Goal: Use online tool/utility: Utilize a website feature to perform a specific function

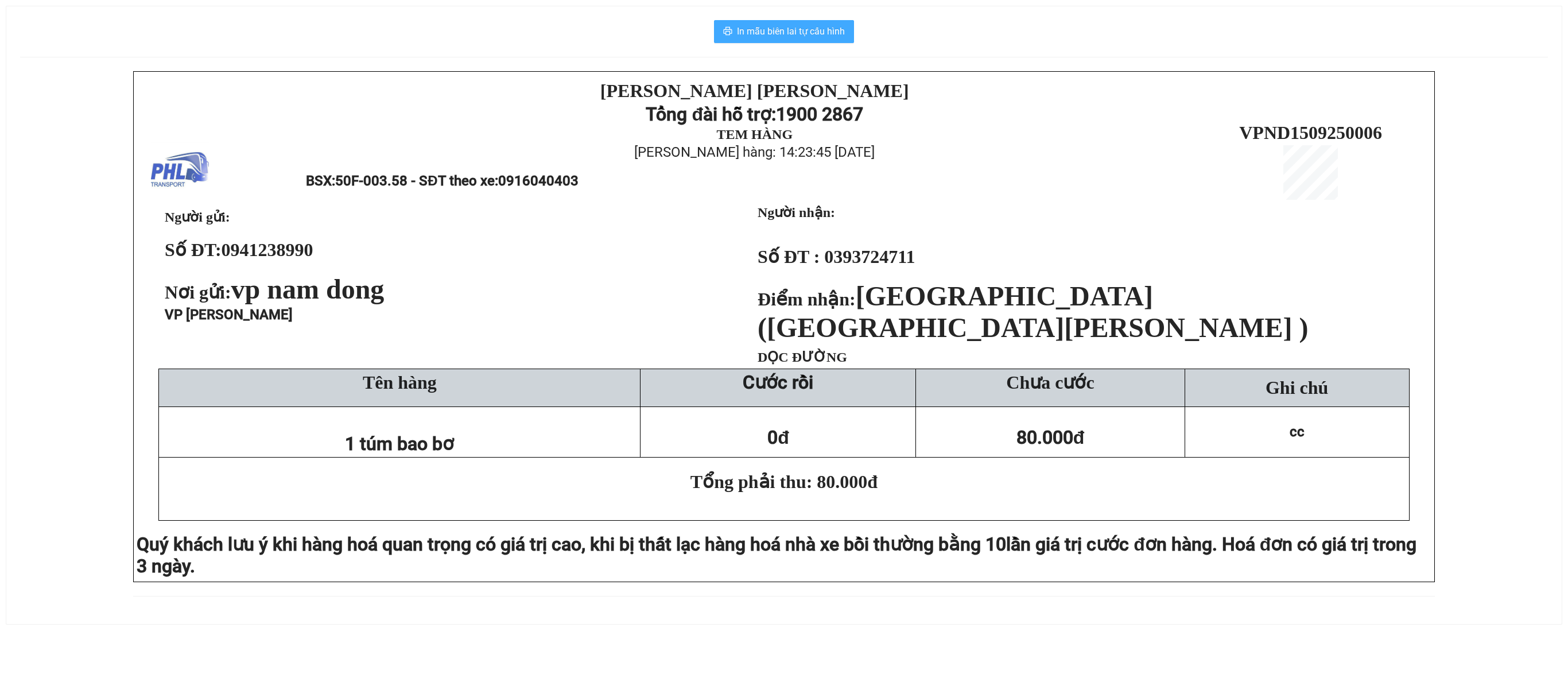
click at [834, 23] on button "In mẫu biên lai tự cấu hình" at bounding box center [784, 32] width 140 height 23
click at [758, 25] on span "In mẫu biên lai tự cấu hình" at bounding box center [791, 31] width 108 height 15
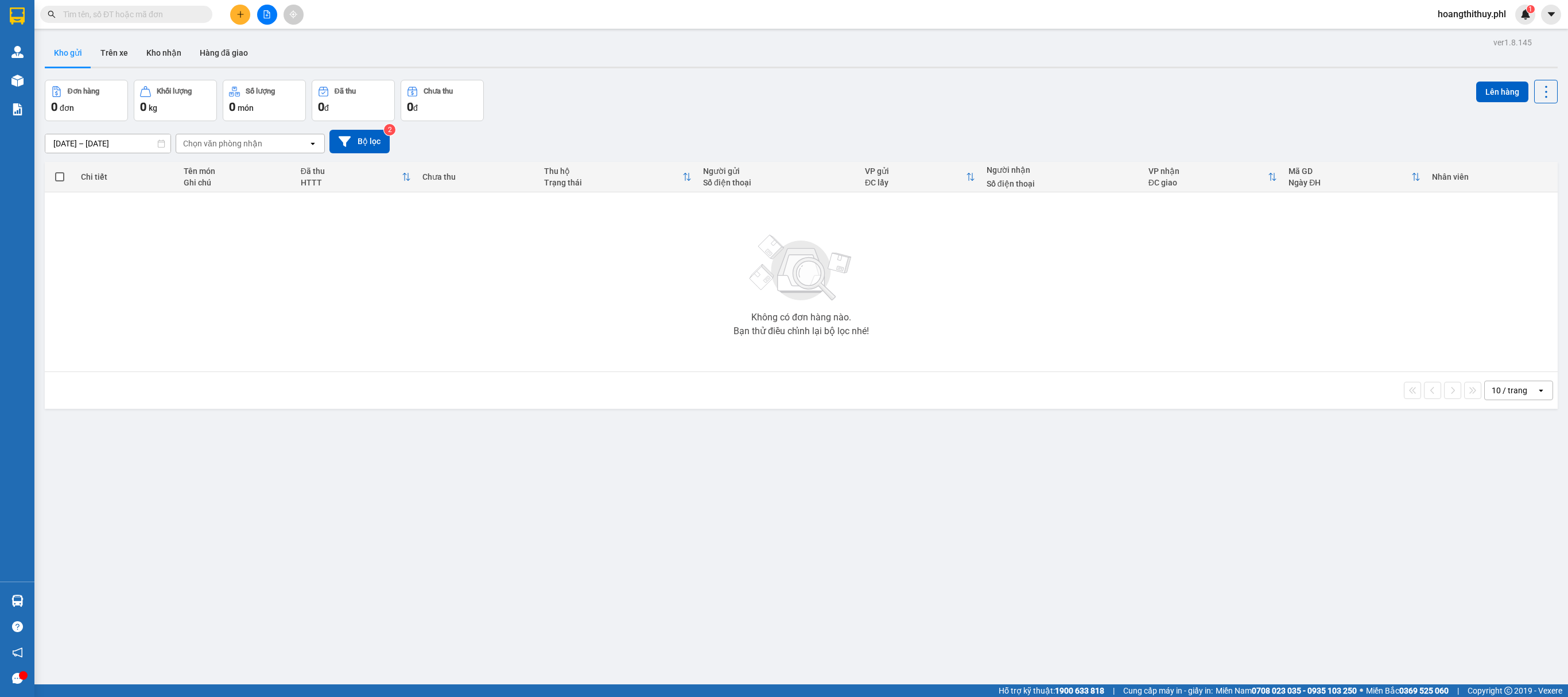
click at [398, 244] on div "Không có đơn hàng nào. Bạn thử điều chỉnh lại bộ lọc nhé!" at bounding box center [801, 282] width 1501 height 173
